Goal: Task Accomplishment & Management: Use online tool/utility

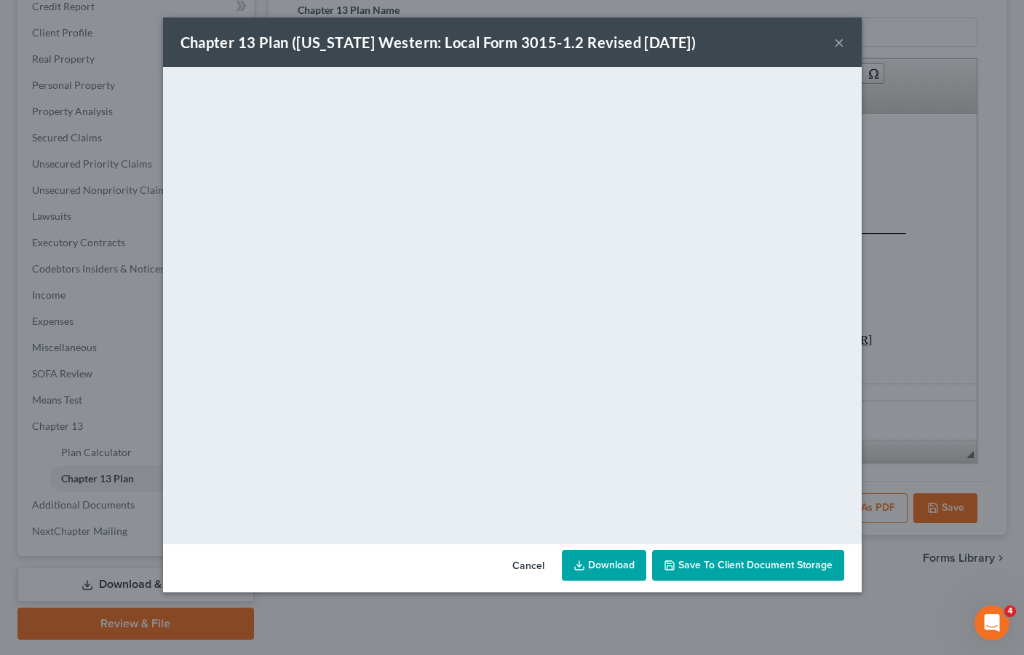
click at [528, 556] on button "Cancel" at bounding box center [528, 565] width 55 height 29
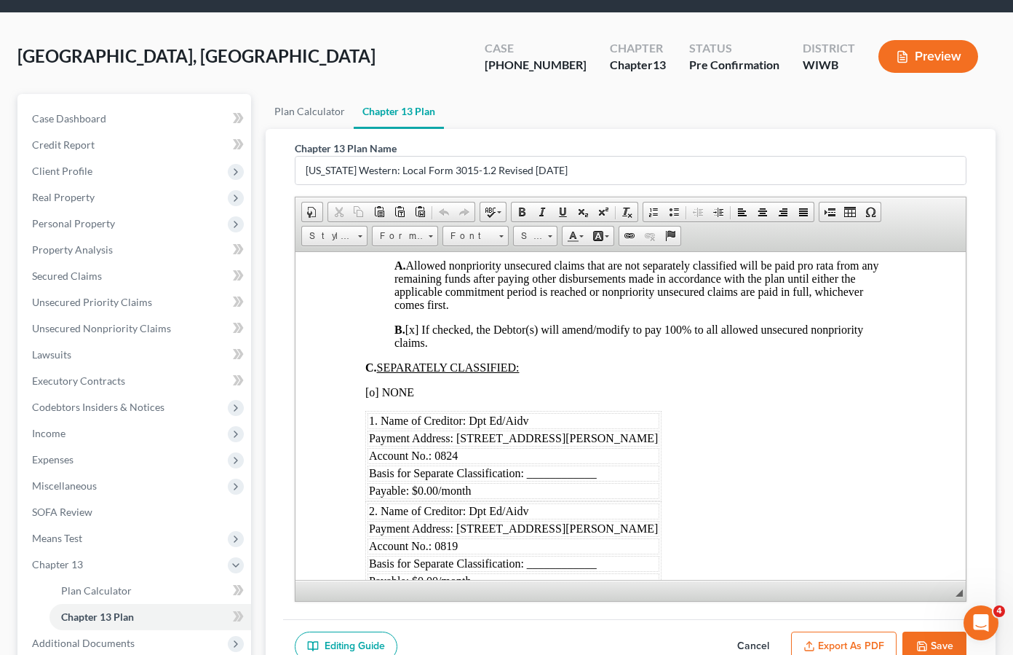
scroll to position [2631, 0]
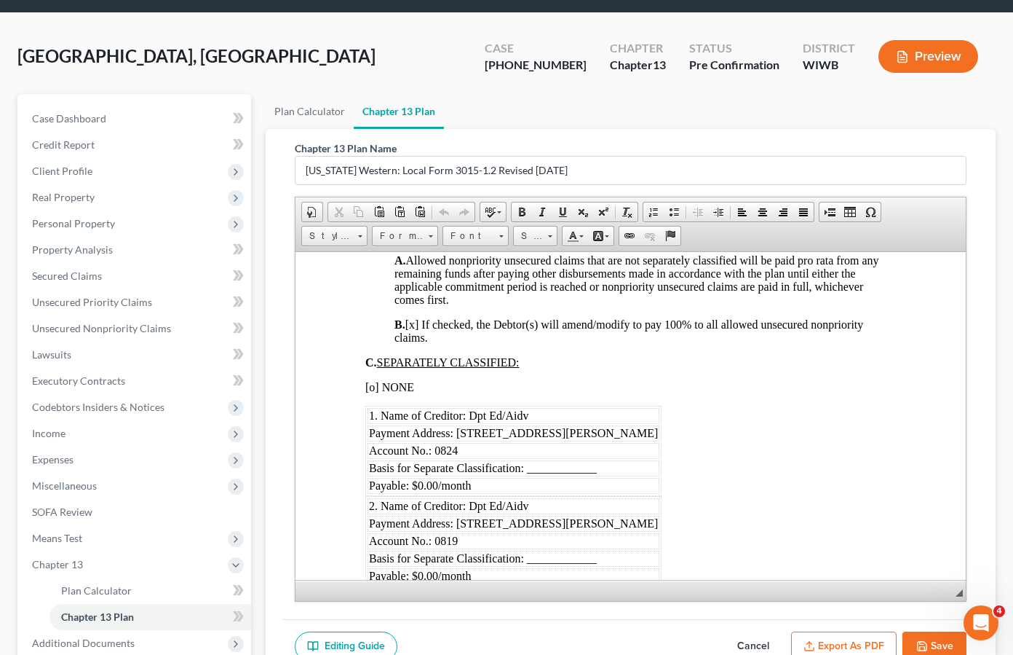
click at [373, 392] on span "[o] NONE" at bounding box center [389, 386] width 49 height 12
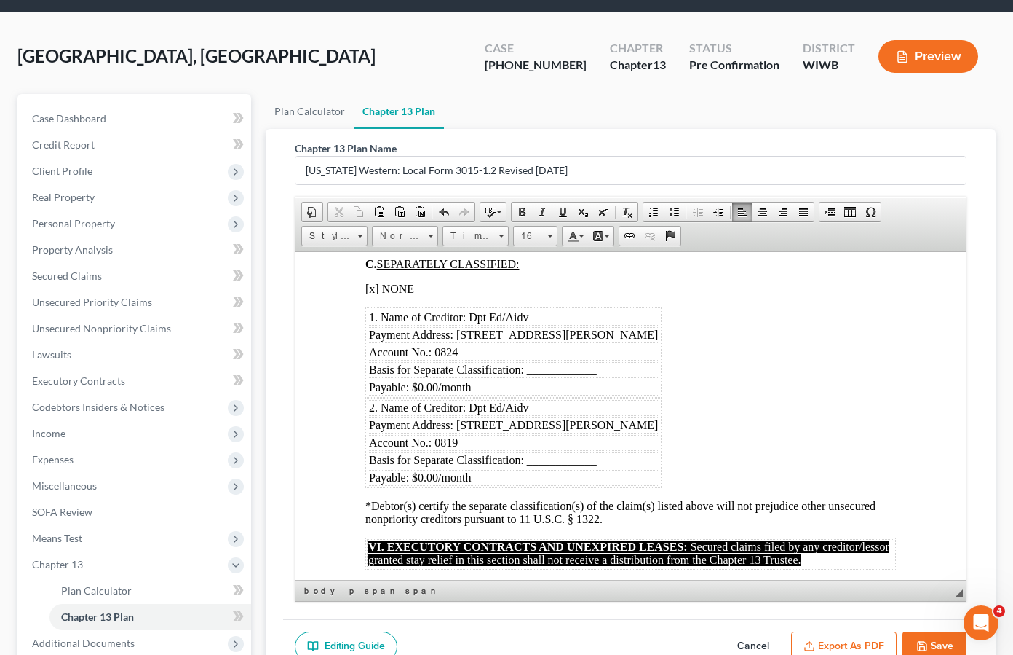
scroll to position [2729, 7]
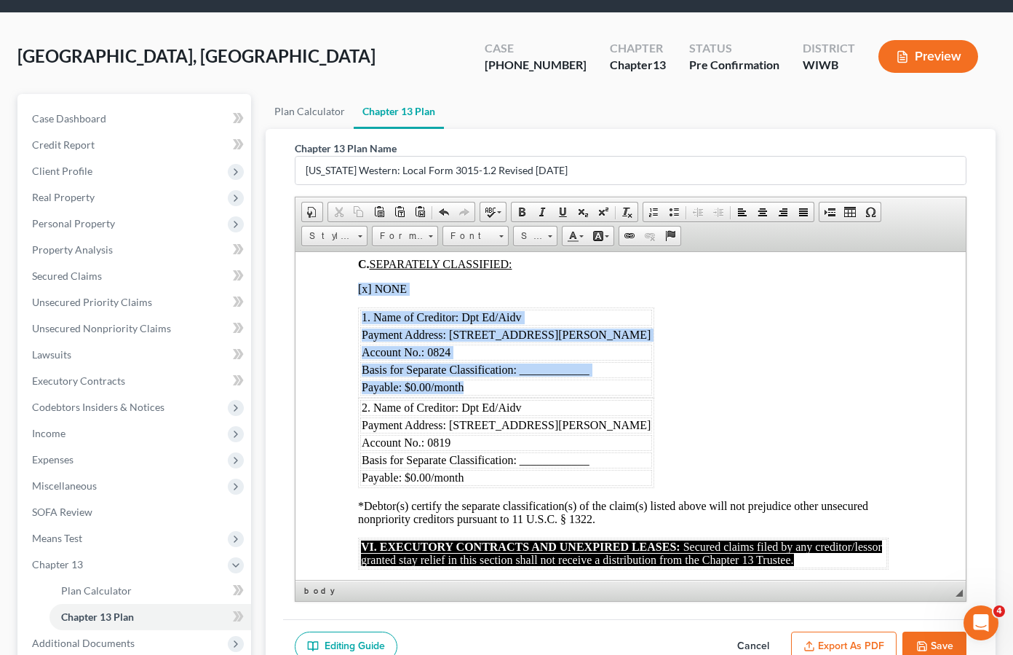
drag, startPoint x: 328, startPoint y: 347, endPoint x: 732, endPoint y: 490, distance: 428.8
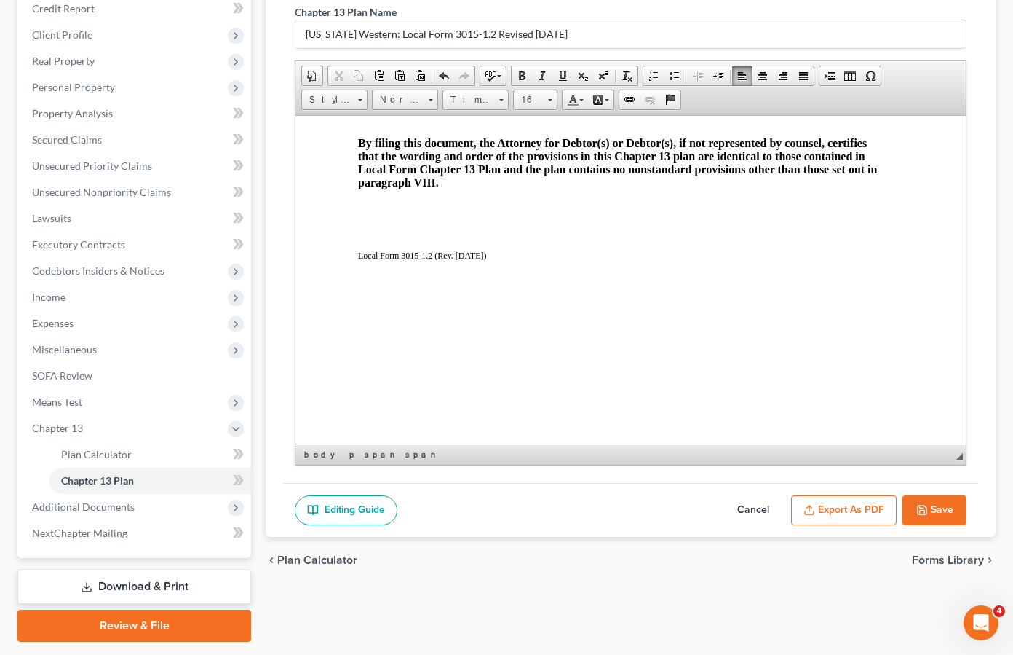
scroll to position [224, 0]
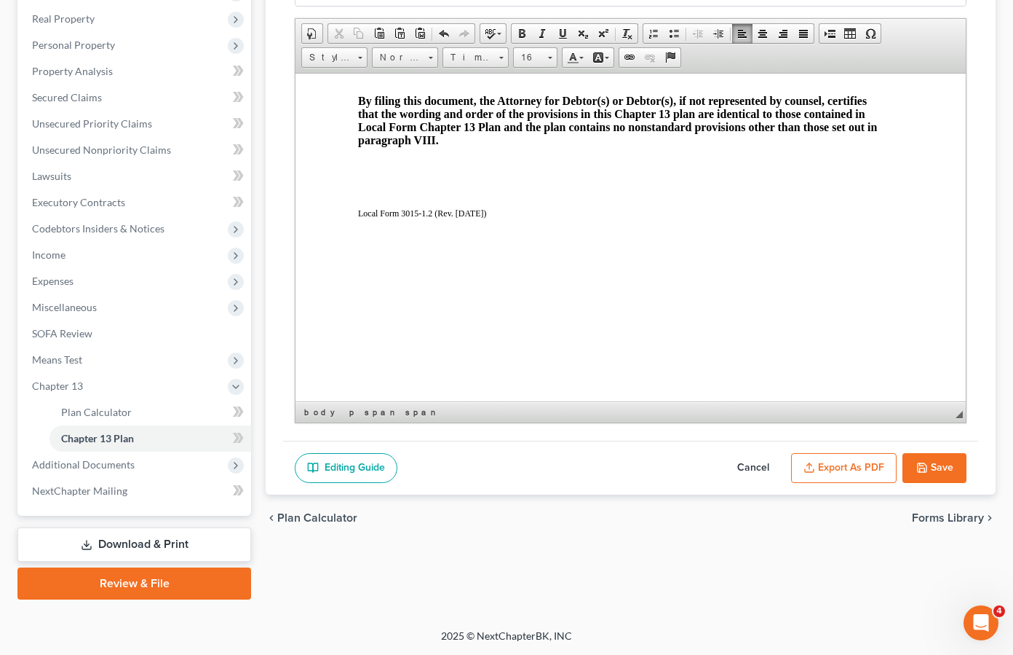
click at [946, 468] on button "Save" at bounding box center [935, 468] width 64 height 31
select select "3"
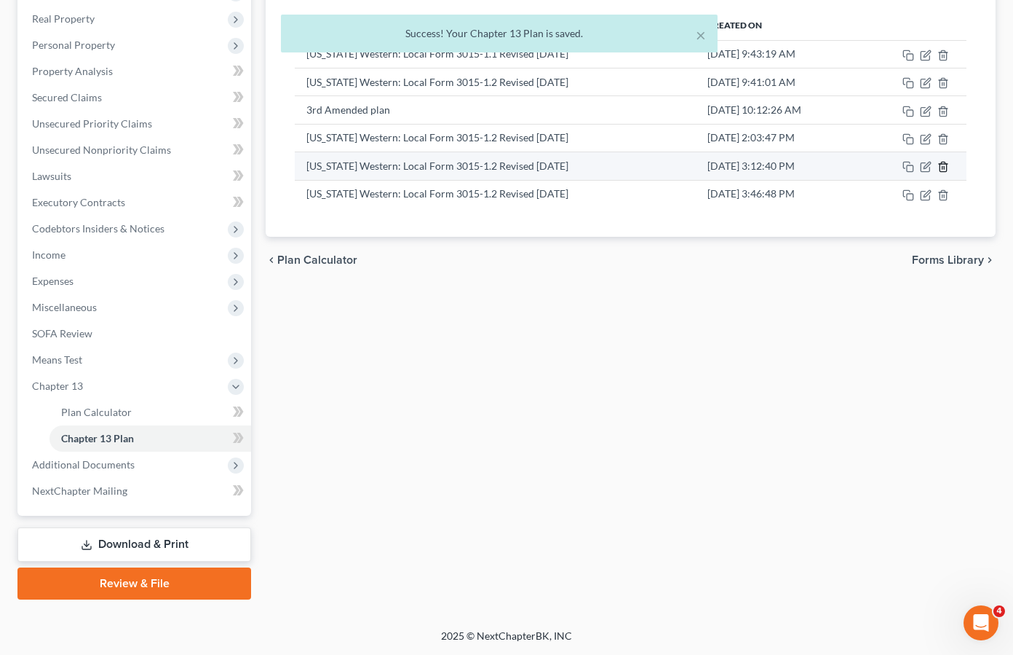
click at [944, 167] on line "button" at bounding box center [944, 168] width 0 height 3
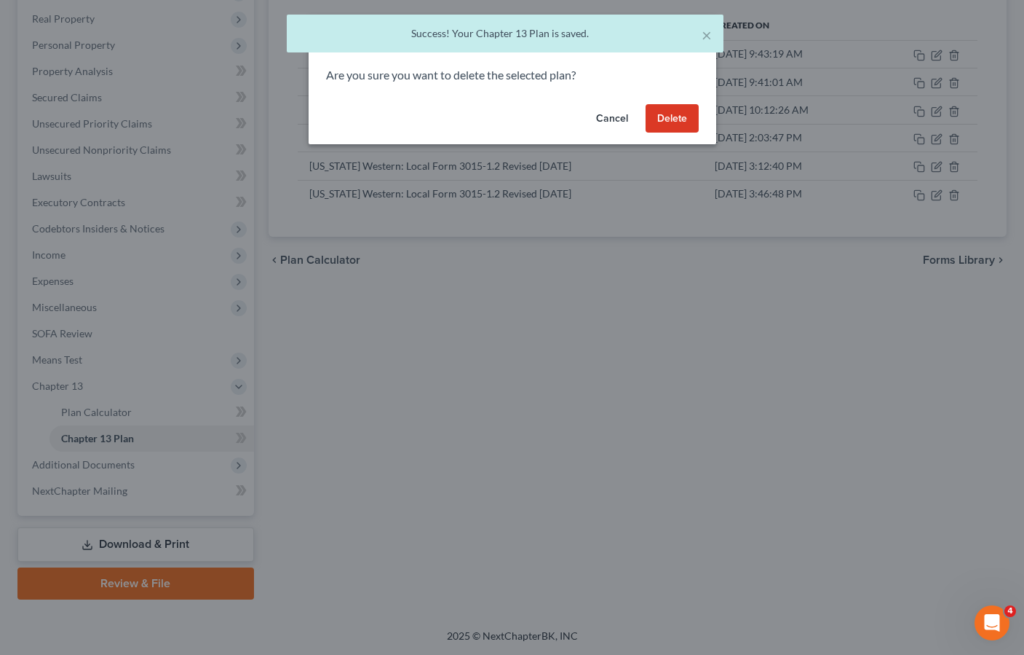
click at [676, 120] on button "Delete" at bounding box center [672, 118] width 53 height 29
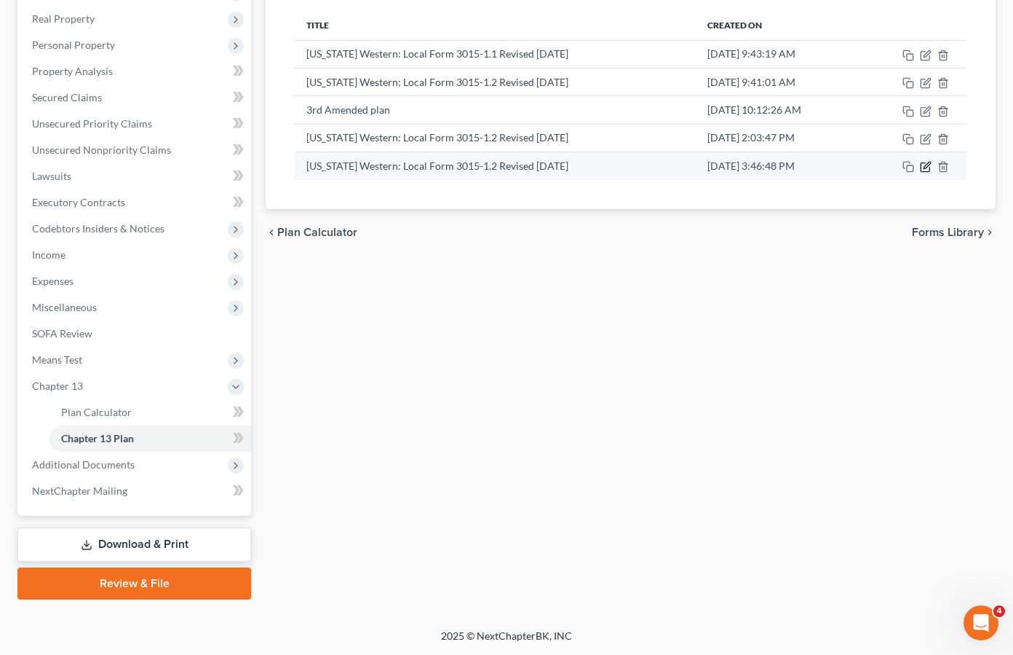
click at [927, 165] on icon "button" at bounding box center [927, 165] width 7 height 7
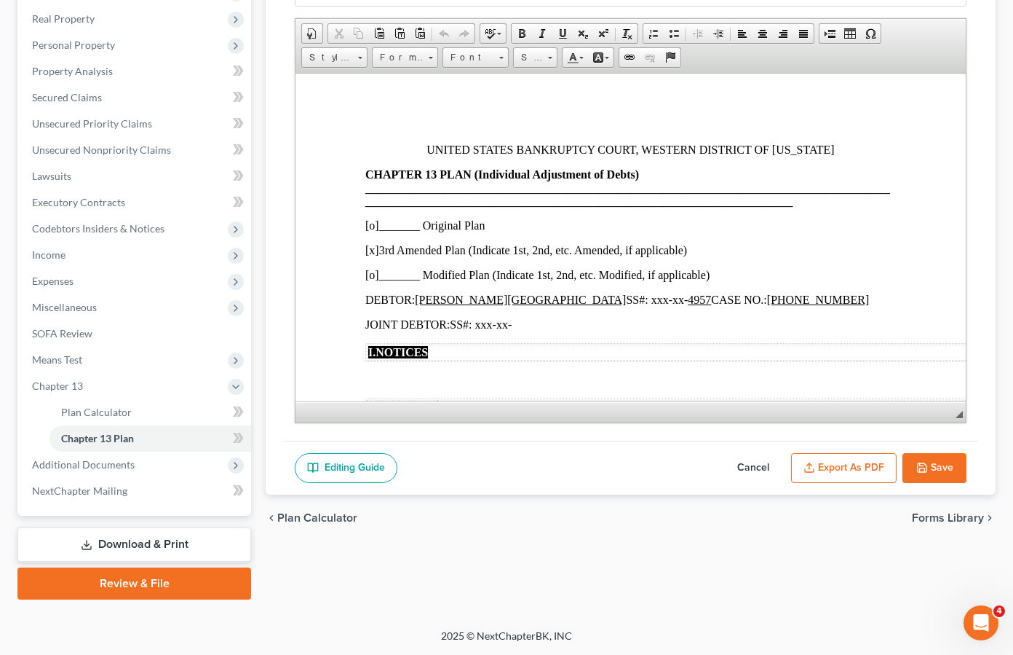
scroll to position [0, 0]
click at [834, 469] on button "Export as PDF" at bounding box center [844, 468] width 106 height 31
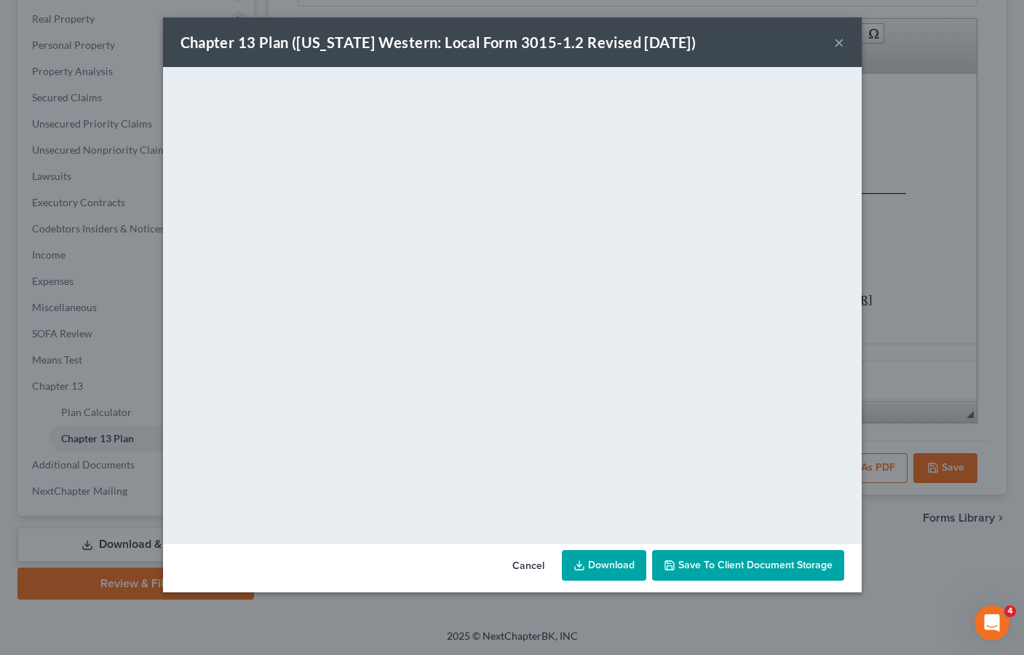
click at [604, 566] on link "Download" at bounding box center [604, 565] width 84 height 31
click at [839, 38] on button "×" at bounding box center [839, 41] width 10 height 17
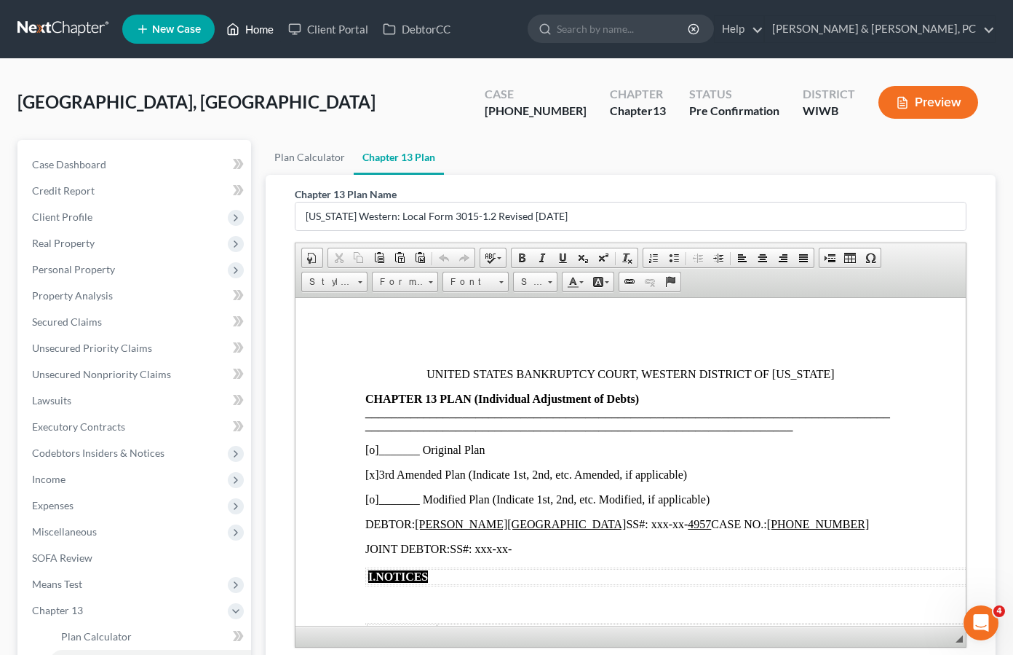
click at [245, 28] on link "Home" at bounding box center [250, 29] width 62 height 26
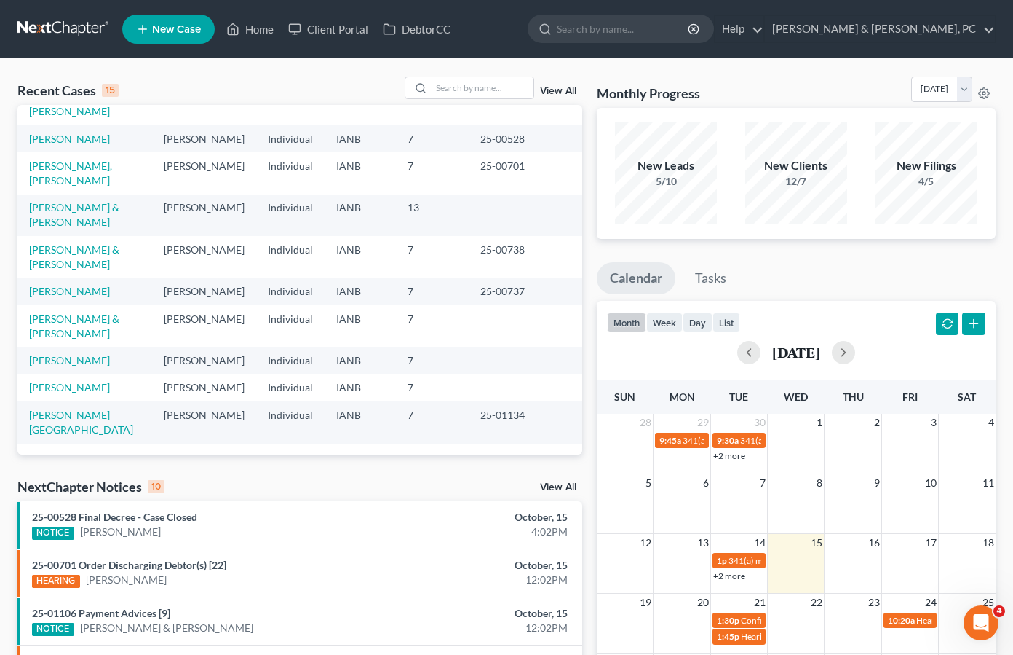
scroll to position [317, 0]
click at [738, 80] on div "Monthly Progress Bankruptcy US Chapter 7 Bankruptcy Bankruptcy US Chapter 7 Ban…" at bounding box center [796, 91] width 399 height 31
